Goal: Obtain resource: Download file/media

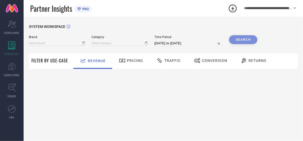
type input "AEROPOSTALE"
type input "All"
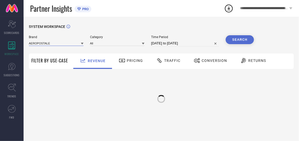
click at [55, 45] on input at bounding box center [56, 43] width 55 height 5
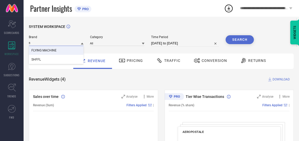
type input "fl"
click at [57, 49] on div "FLYING MACHINE" at bounding box center [56, 50] width 55 height 9
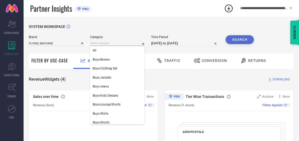
click at [98, 46] on input at bounding box center [117, 43] width 55 height 5
click at [105, 51] on div "All" at bounding box center [117, 50] width 55 height 9
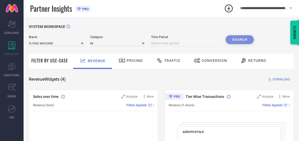
click at [190, 41] on input at bounding box center [185, 43] width 68 height 6
select select "7"
select select "2025"
select select "8"
select select "2025"
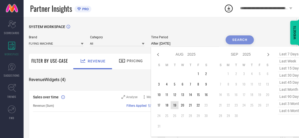
click at [175, 103] on td "19" at bounding box center [175, 105] width 8 height 8
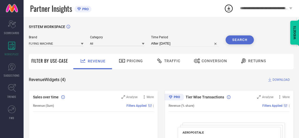
type input "[DATE] to [DATE]"
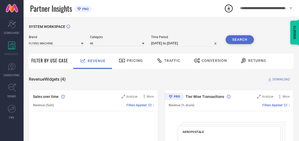
click at [242, 42] on button "Search" at bounding box center [240, 39] width 28 height 9
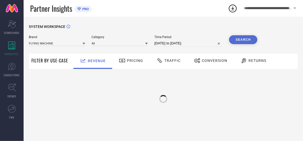
click at [215, 60] on span "Conversion" at bounding box center [214, 61] width 25 height 4
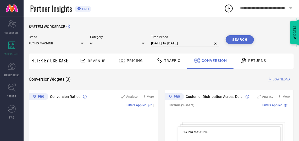
click at [241, 38] on button "Search" at bounding box center [240, 39] width 28 height 9
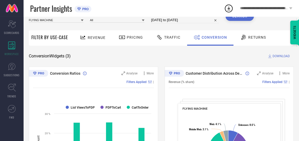
scroll to position [8, 0]
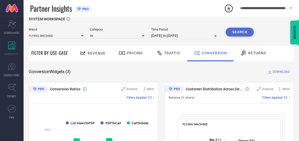
click at [279, 70] on span "DOWNLOAD" at bounding box center [281, 71] width 17 height 5
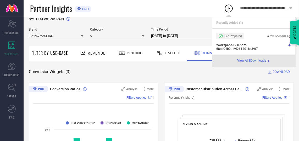
click at [160, 30] on span "Time Period" at bounding box center [185, 30] width 68 height 4
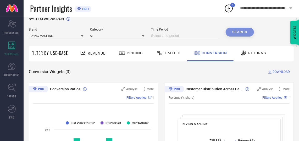
click at [193, 35] on input at bounding box center [185, 36] width 68 height 6
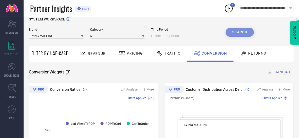
select select "7"
select select "2025"
select select "8"
select select "2025"
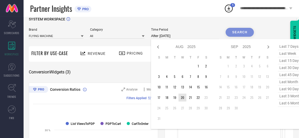
click at [184, 98] on td "20" at bounding box center [183, 97] width 8 height 8
type input "20-08-2025 to 20-08-2025"
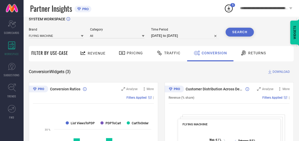
click at [240, 33] on button "Search" at bounding box center [240, 32] width 28 height 9
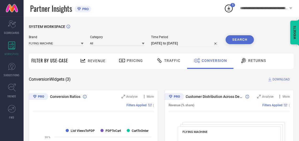
click at [277, 79] on span "DOWNLOAD" at bounding box center [281, 79] width 17 height 5
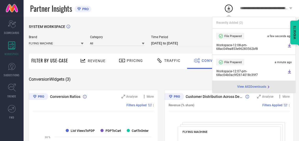
click at [198, 46] on input "20-08-2025 to 20-08-2025" at bounding box center [185, 43] width 68 height 6
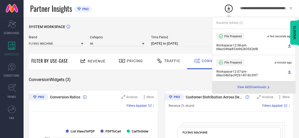
select select "7"
select select "2025"
select select "8"
select select "2025"
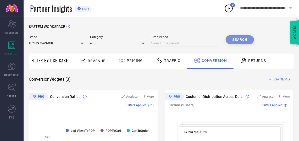
click at [199, 44] on input at bounding box center [185, 43] width 68 height 6
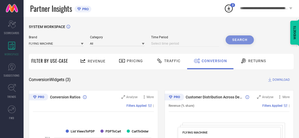
select select "7"
select select "2025"
select select "8"
select select "2025"
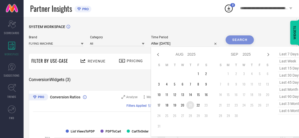
click at [192, 106] on td "21" at bounding box center [190, 105] width 8 height 8
type input "21-08-2025 to 21-08-2025"
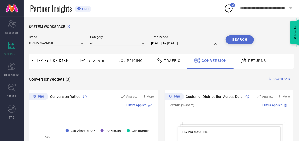
click at [238, 39] on button "Search" at bounding box center [240, 39] width 28 height 9
click at [279, 80] on span "DOWNLOAD" at bounding box center [281, 79] width 17 height 5
click at [179, 40] on div "Time Period 21-08-2025 to 21-08-2025" at bounding box center [185, 40] width 68 height 11
click at [190, 42] on input at bounding box center [185, 43] width 68 height 6
select select "7"
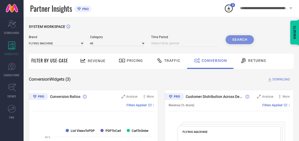
select select "2025"
select select "8"
select select "2025"
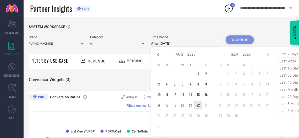
click at [197, 107] on td "22" at bounding box center [198, 105] width 8 height 8
type input "22-08-2025 to 22-08-2025"
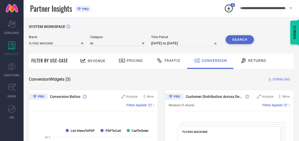
click at [239, 39] on button "Search" at bounding box center [240, 39] width 28 height 9
click at [284, 78] on span "DOWNLOAD" at bounding box center [281, 79] width 17 height 5
